Goal: Information Seeking & Learning: Learn about a topic

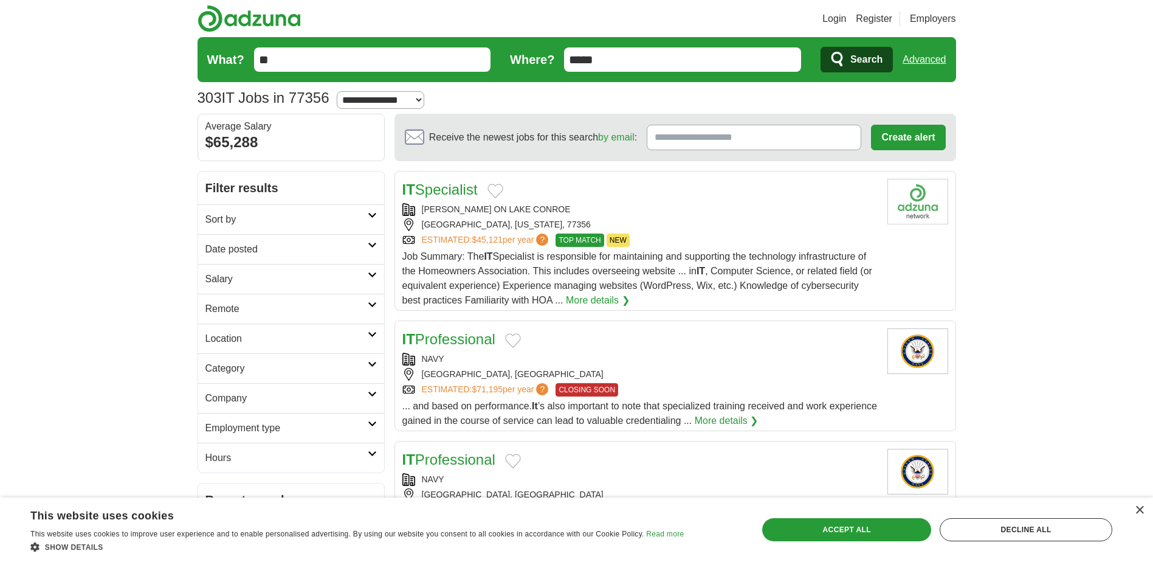
click at [339, 269] on link "Salary" at bounding box center [291, 279] width 186 height 30
click at [361, 249] on h2 "Date posted" at bounding box center [286, 249] width 162 height 15
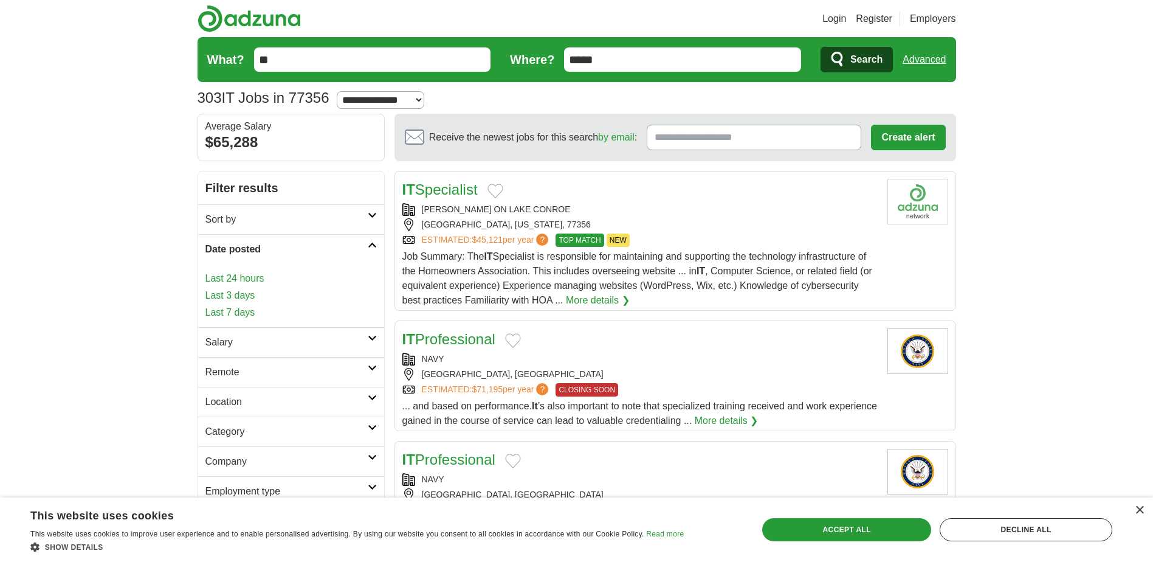
click at [249, 292] on link "Last 3 days" at bounding box center [290, 295] width 171 height 15
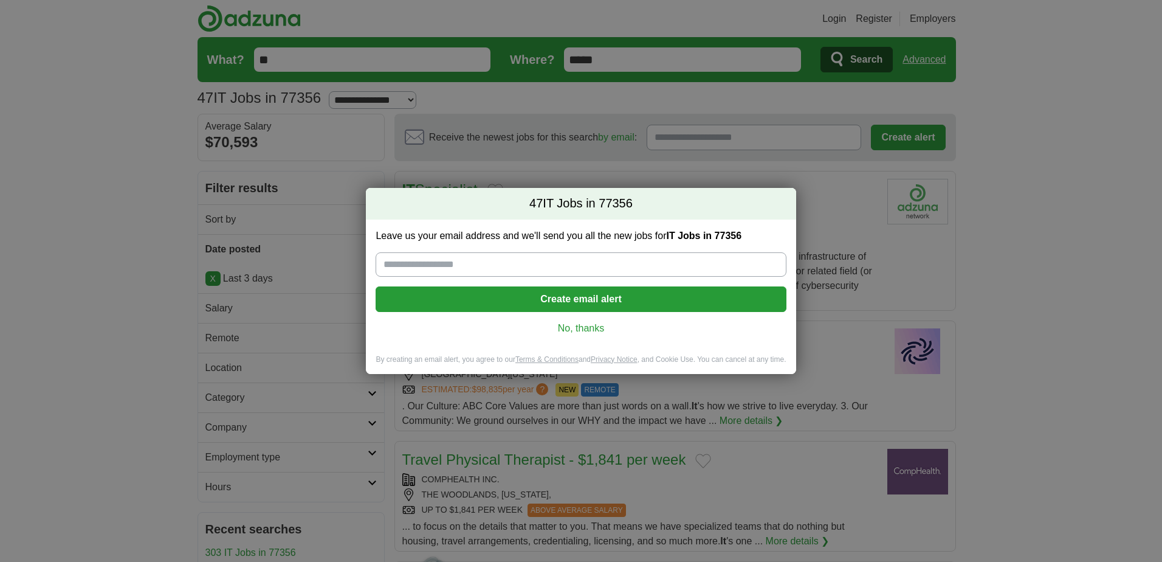
click at [581, 325] on link "No, thanks" at bounding box center [580, 328] width 391 height 13
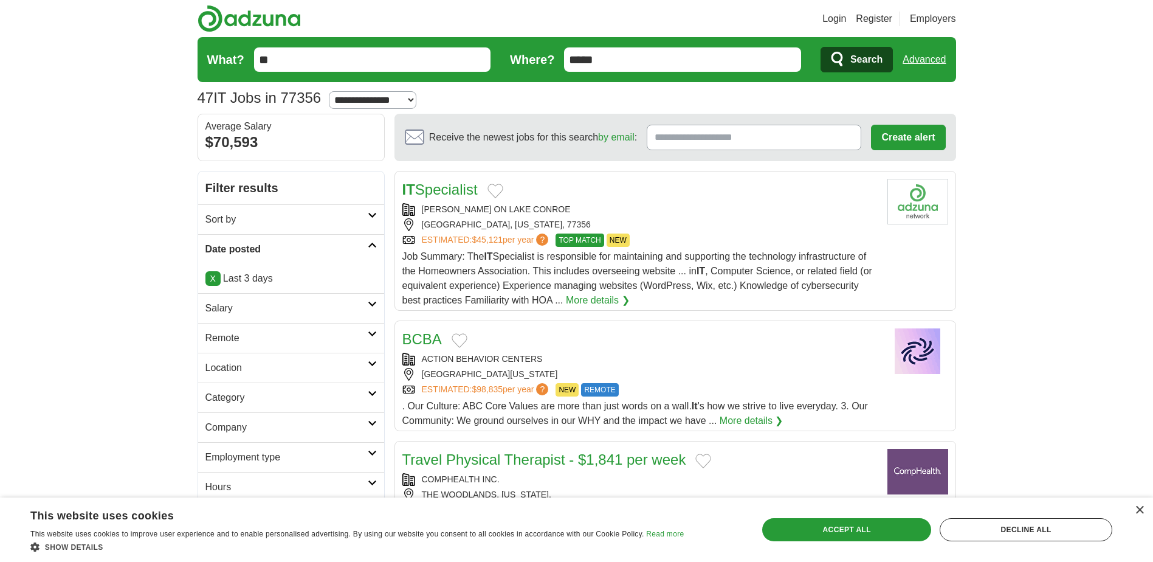
click at [212, 277] on link "X" at bounding box center [212, 278] width 15 height 15
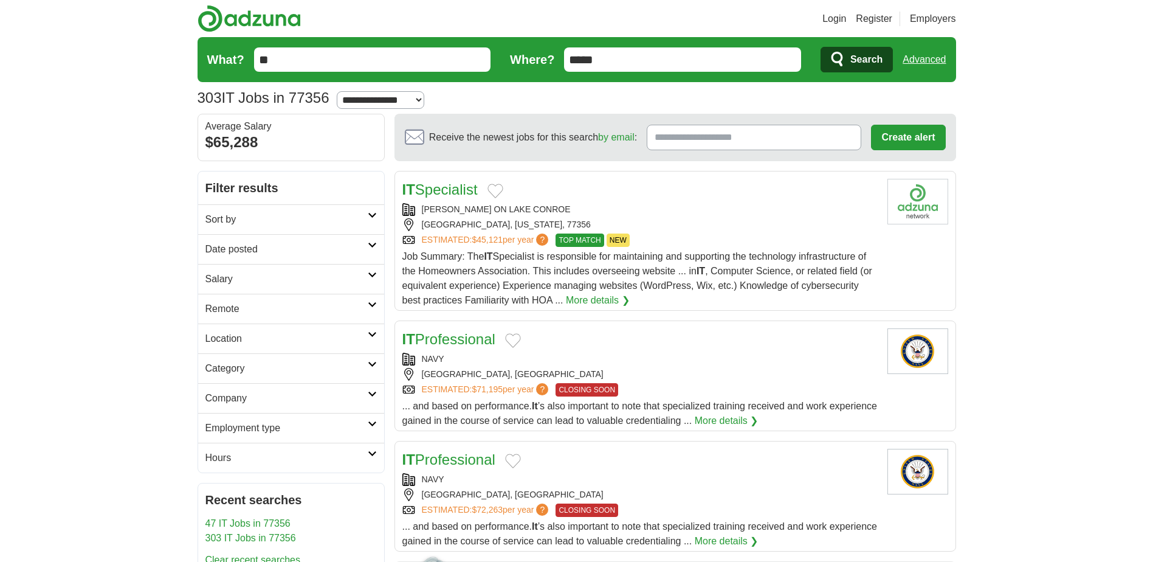
click at [313, 372] on h2 "Category" at bounding box center [286, 368] width 162 height 15
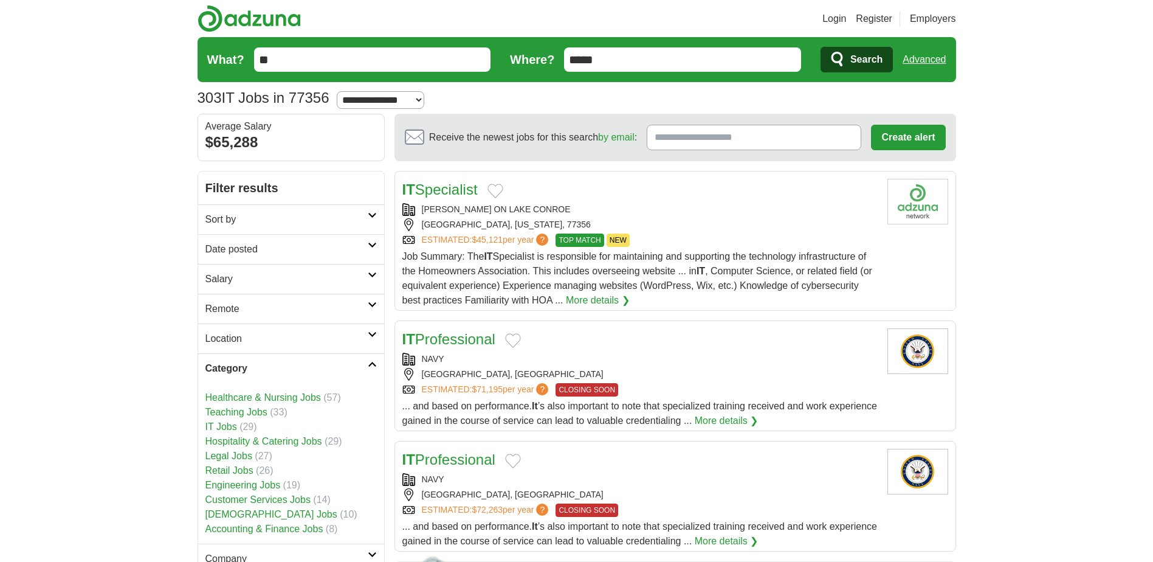
click at [233, 426] on link "IT Jobs" at bounding box center [221, 426] width 32 height 10
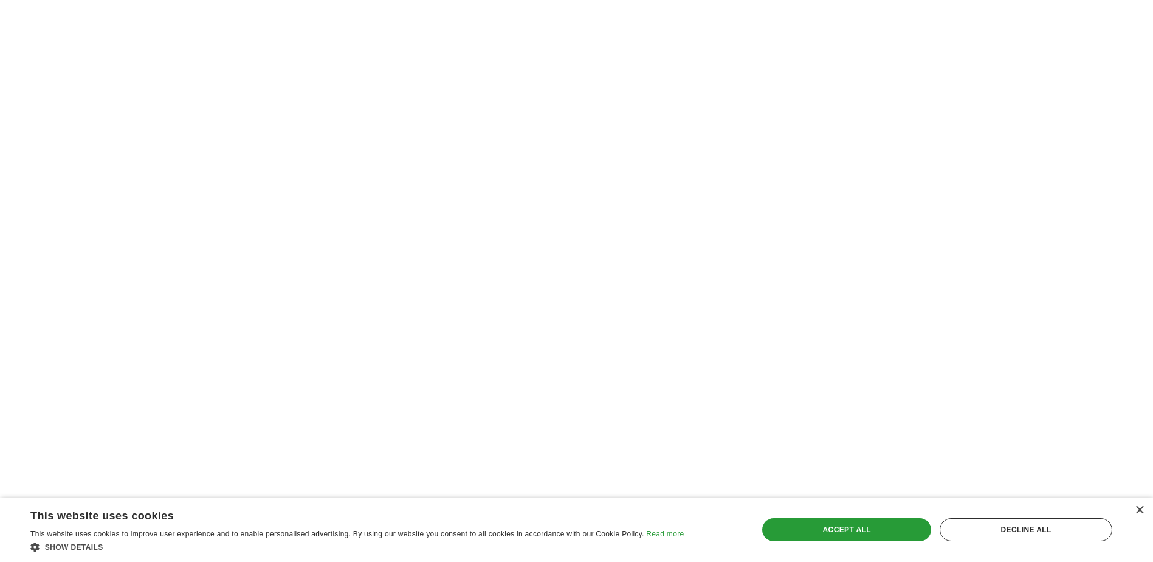
scroll to position [2128, 0]
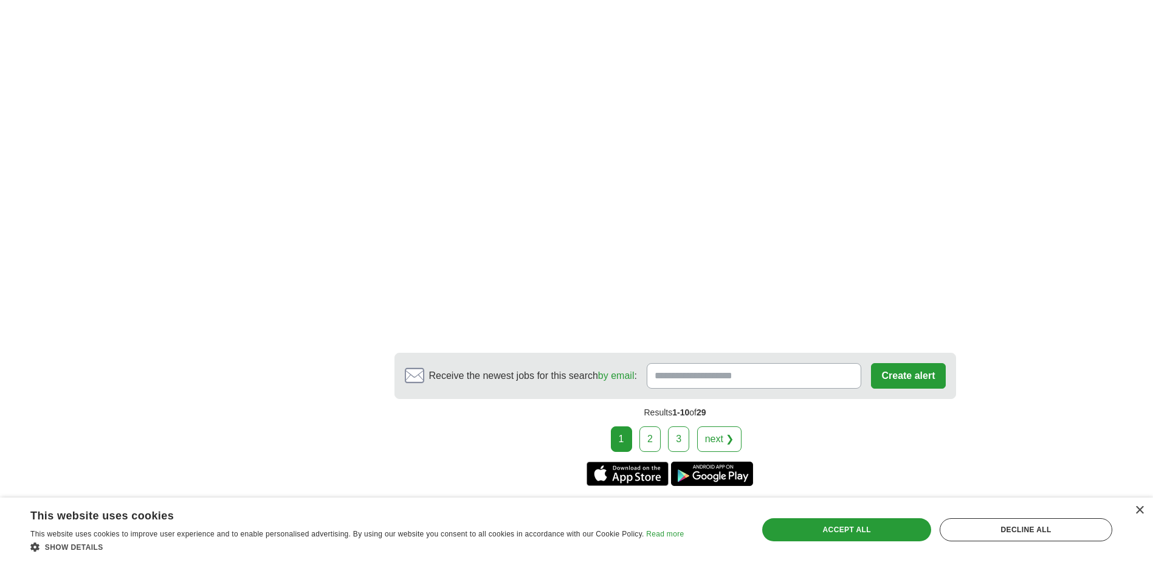
click at [646, 432] on link "2" at bounding box center [650, 439] width 21 height 26
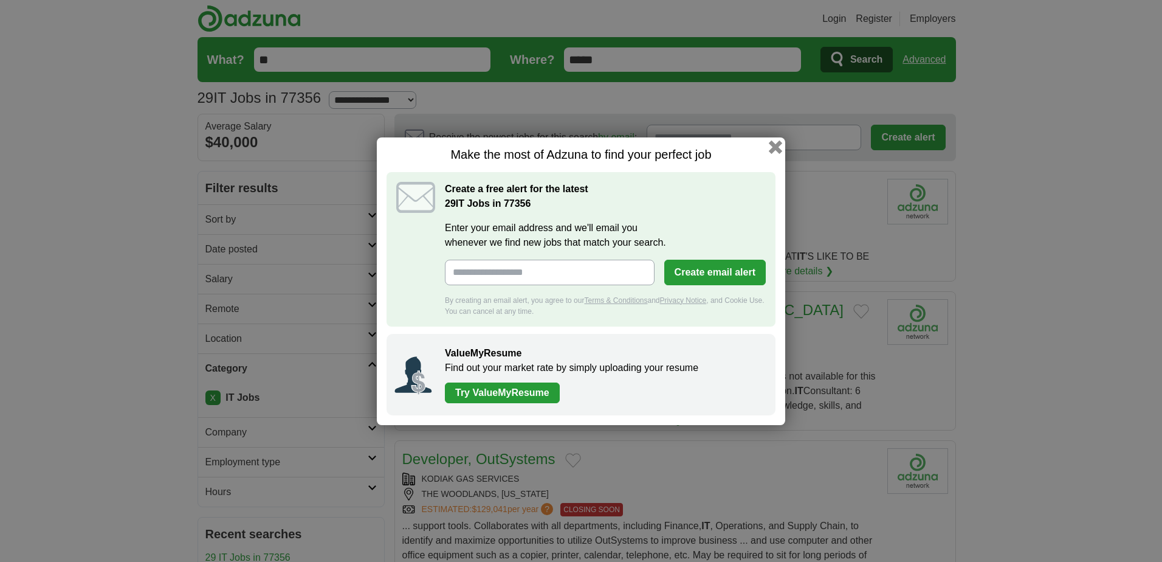
click at [771, 143] on button "button" at bounding box center [775, 146] width 13 height 13
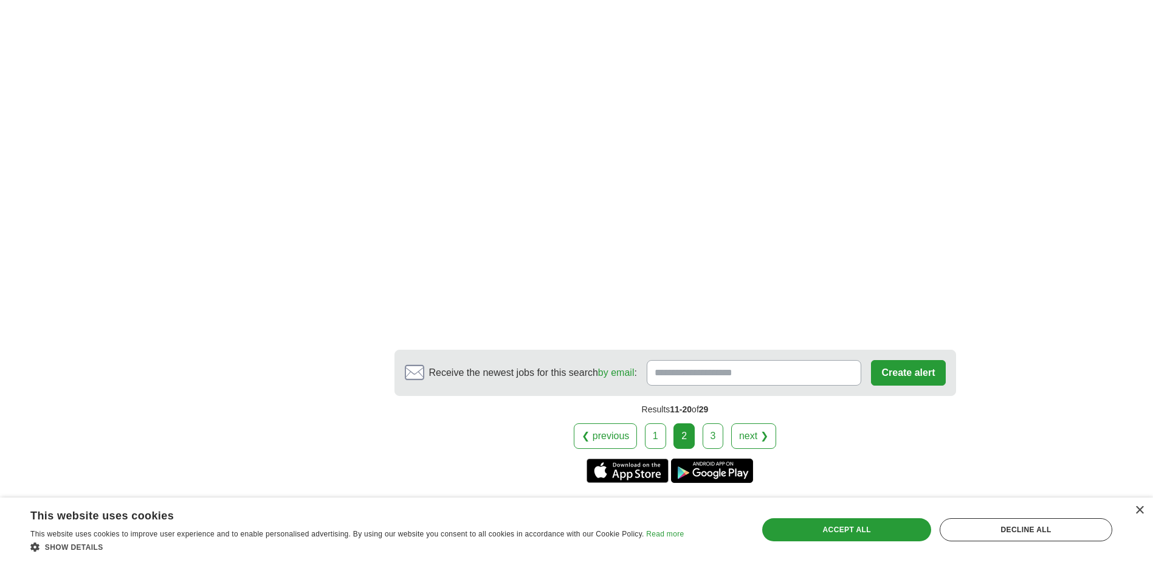
scroll to position [2067, 0]
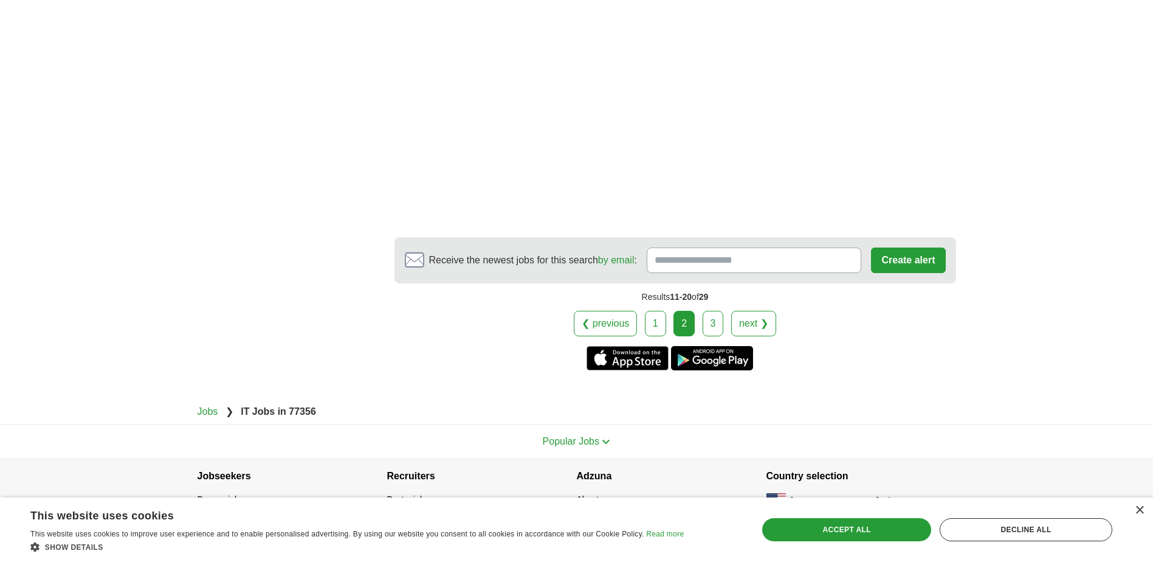
click at [707, 322] on link "3" at bounding box center [713, 324] width 21 height 26
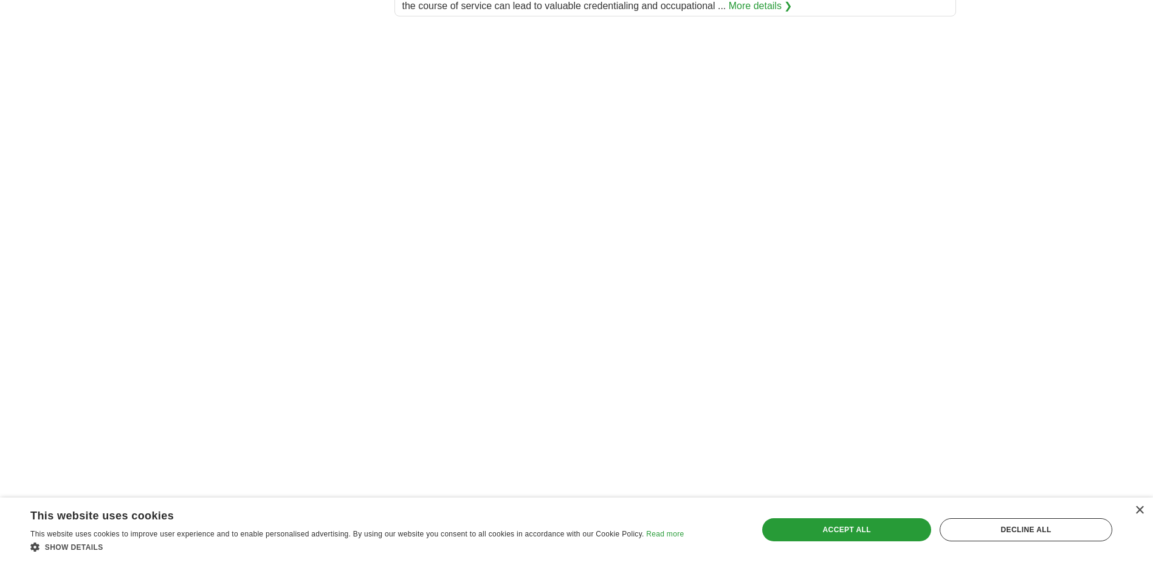
scroll to position [1581, 0]
